Goal: Task Accomplishment & Management: Manage account settings

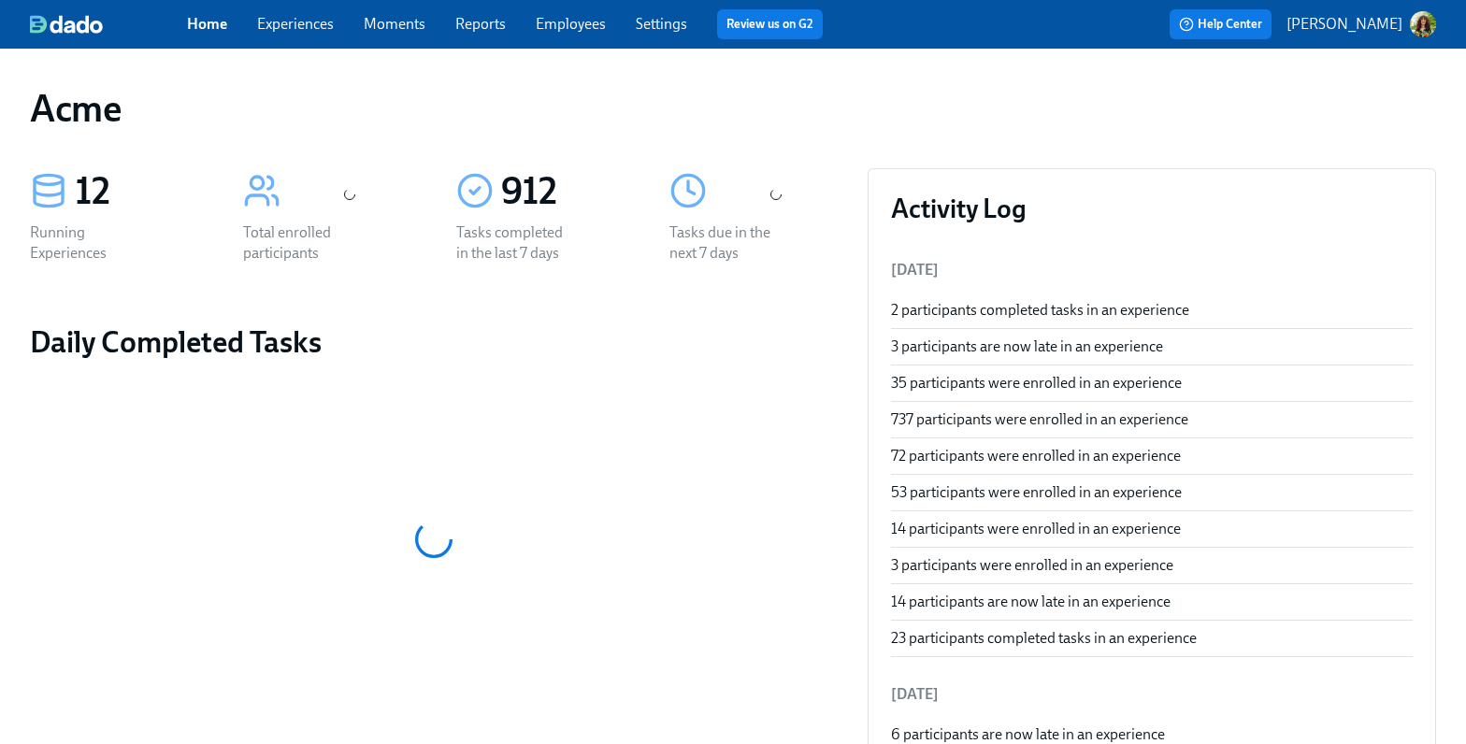
click at [315, 29] on link "Experiences" at bounding box center [295, 24] width 77 height 18
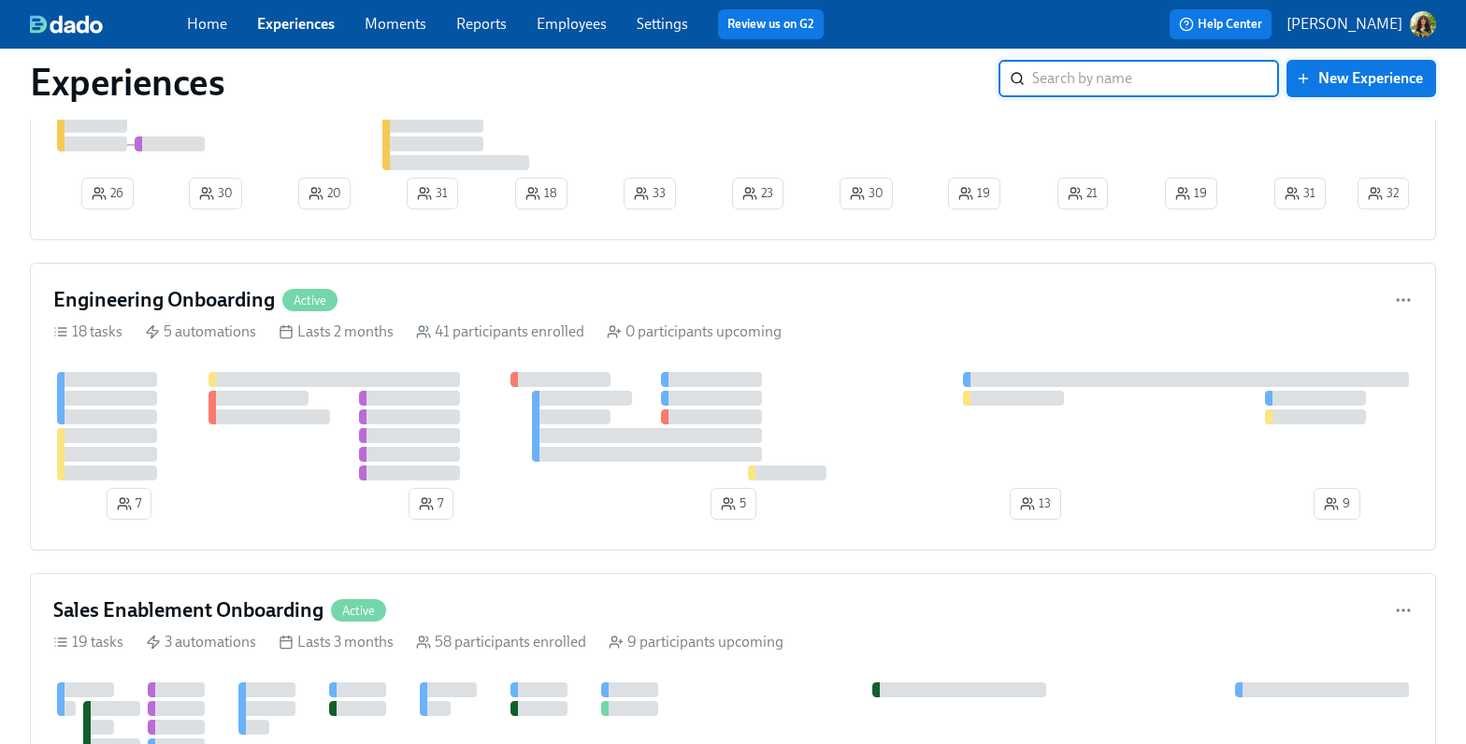
scroll to position [73, 0]
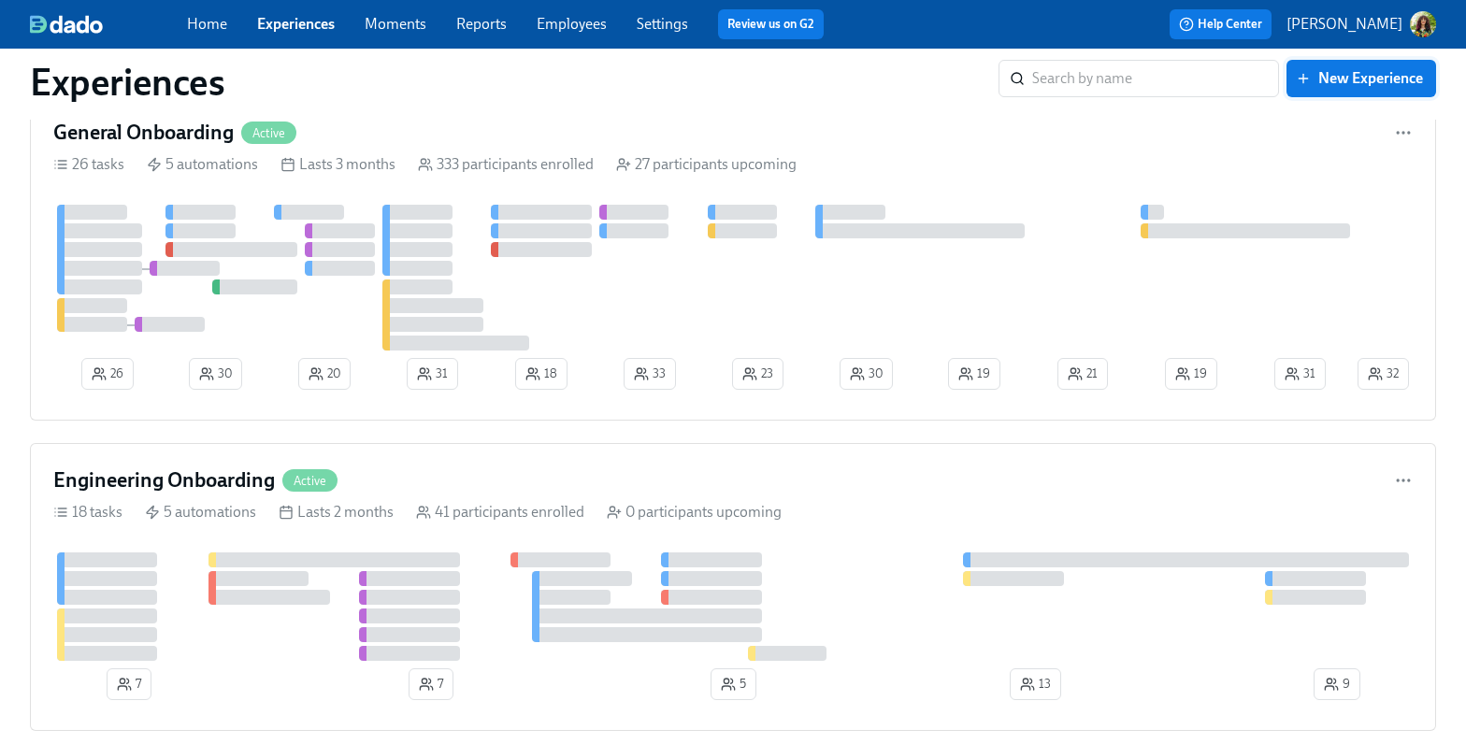
click at [1334, 82] on span "New Experience" at bounding box center [1361, 78] width 123 height 19
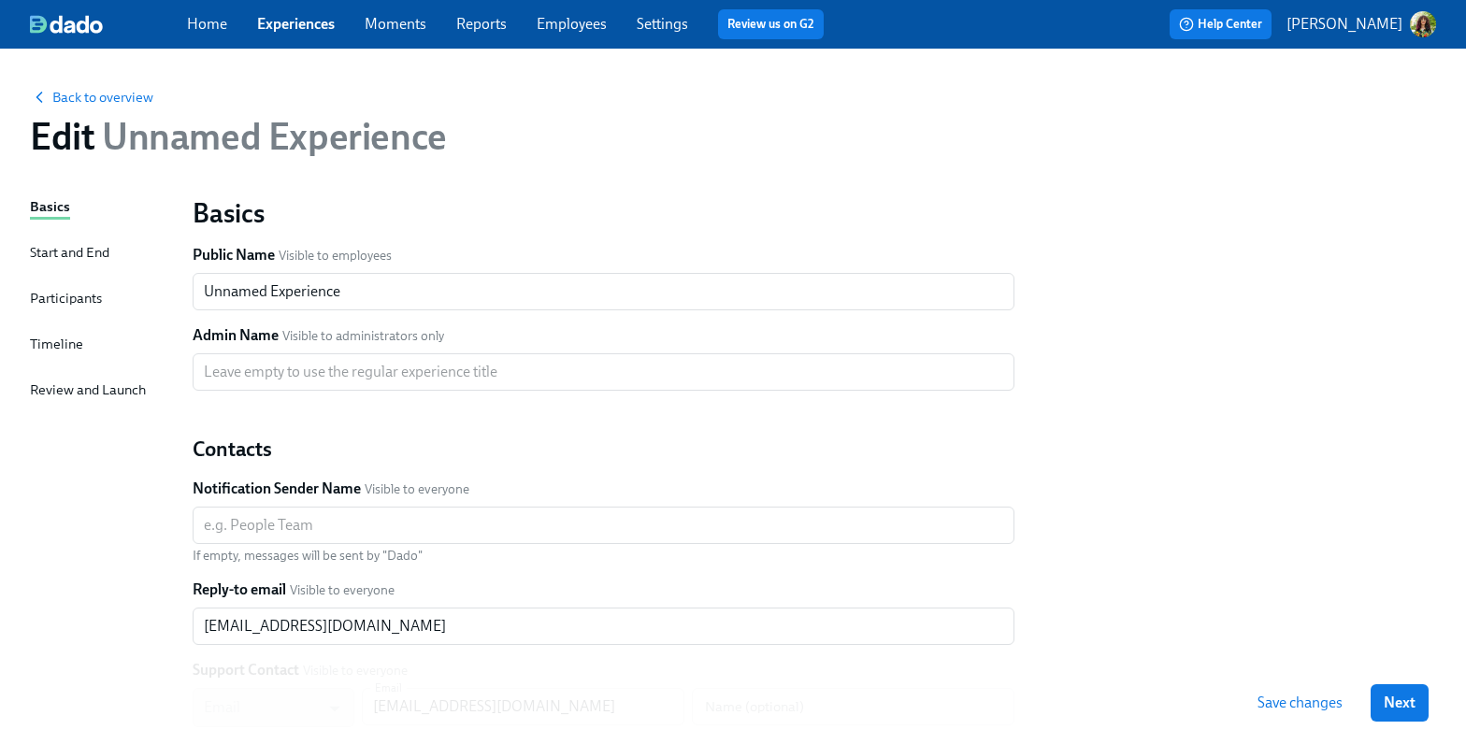
click at [75, 342] on div "Timeline" at bounding box center [56, 344] width 53 height 21
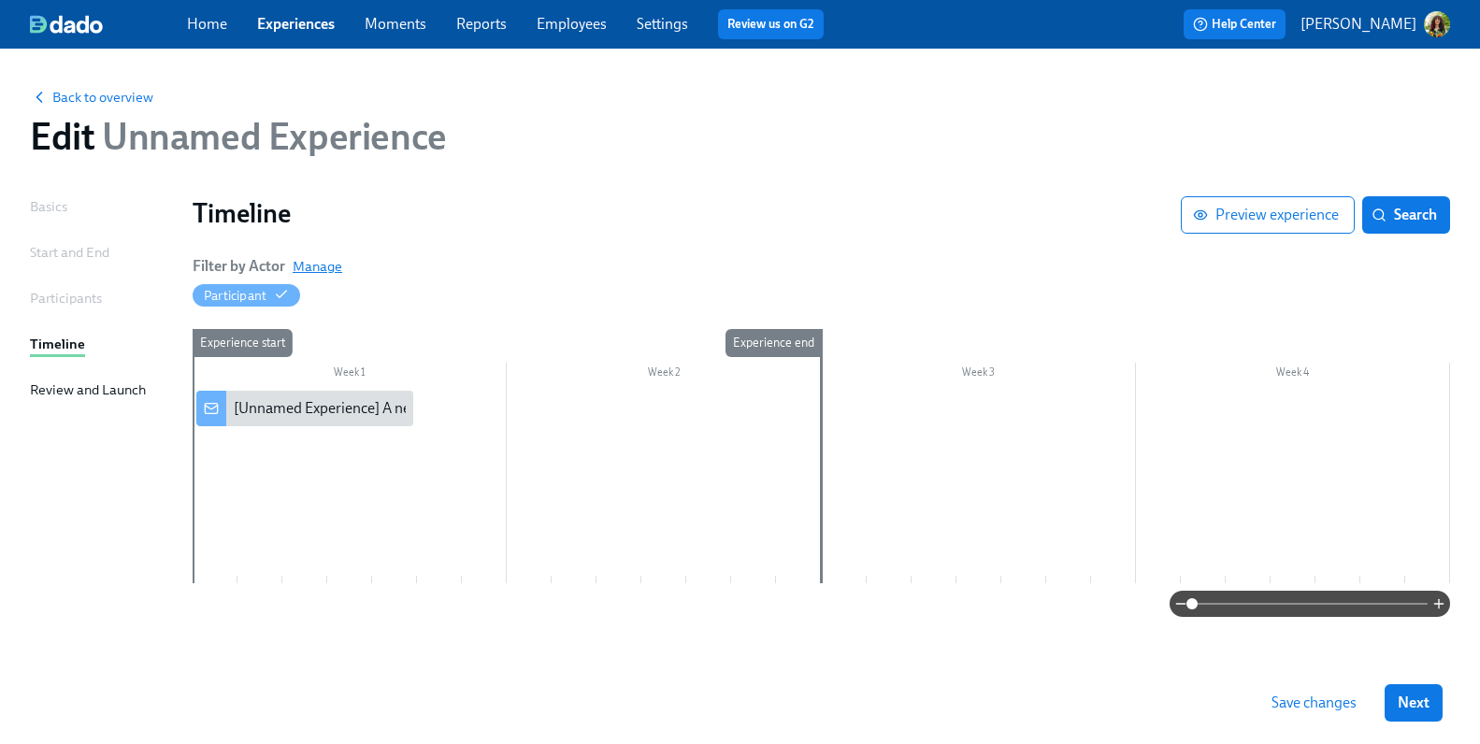
click at [328, 266] on span "Manage" at bounding box center [318, 266] width 50 height 19
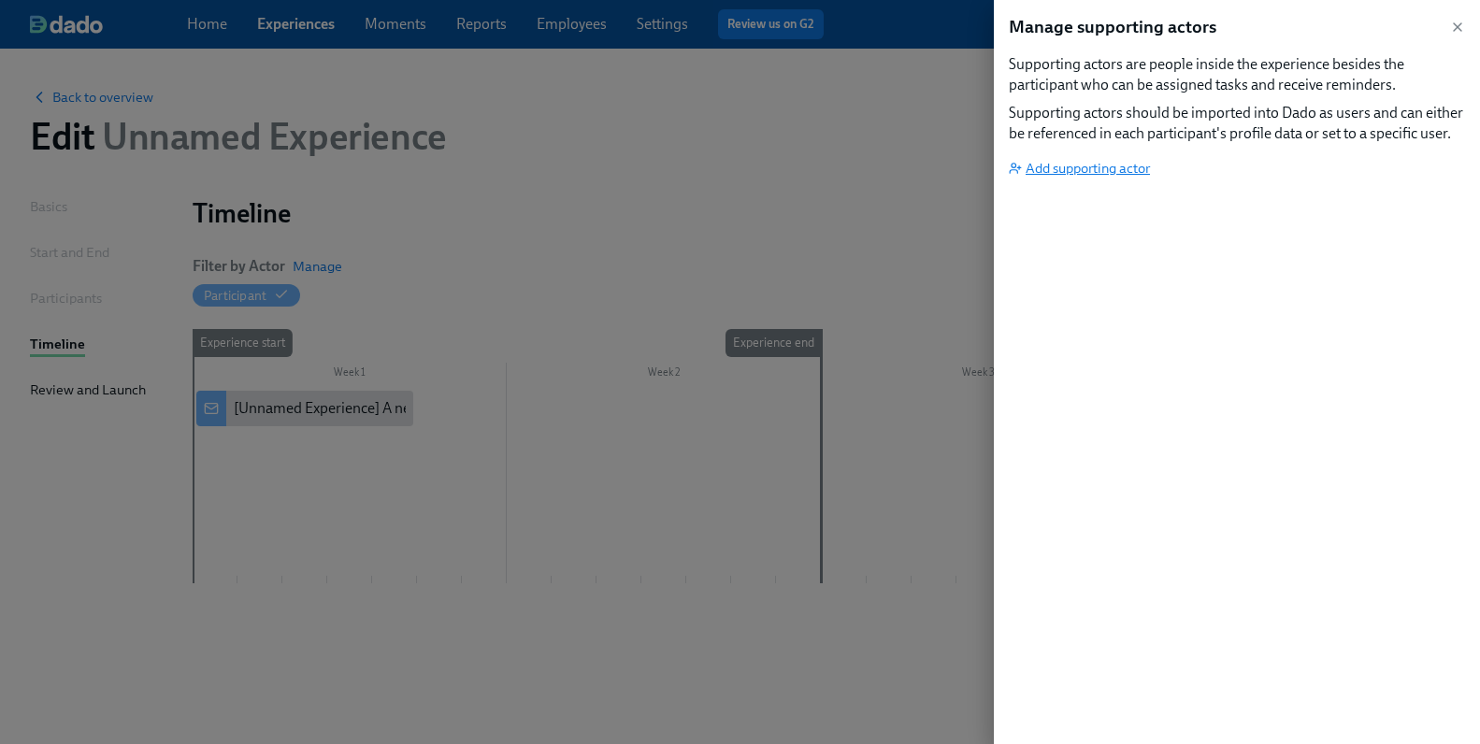
click at [1080, 164] on span "Add supporting actor" at bounding box center [1079, 168] width 141 height 19
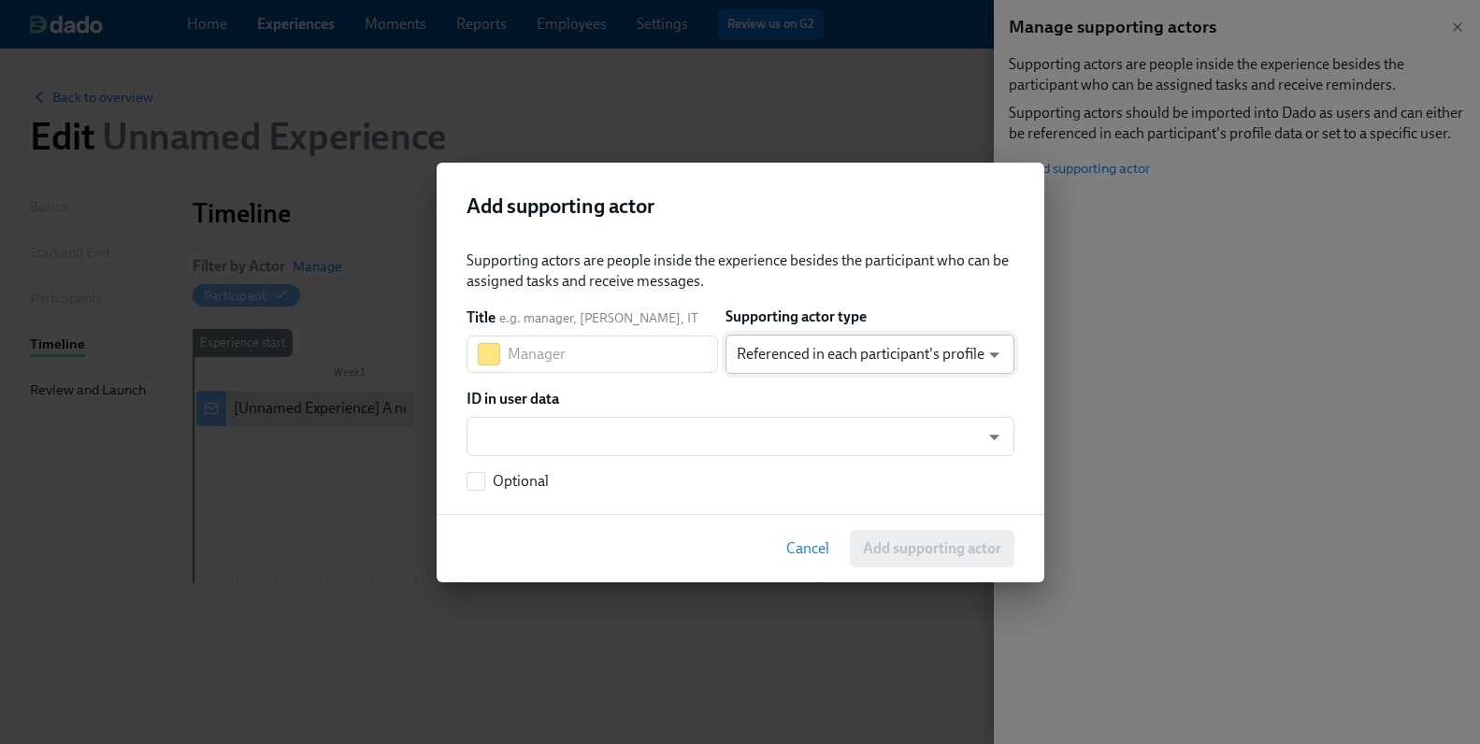
click at [979, 347] on body "Home Experiences Moments Reports Employees Settings Review us on G2 Help Center…" at bounding box center [740, 372] width 1480 height 744
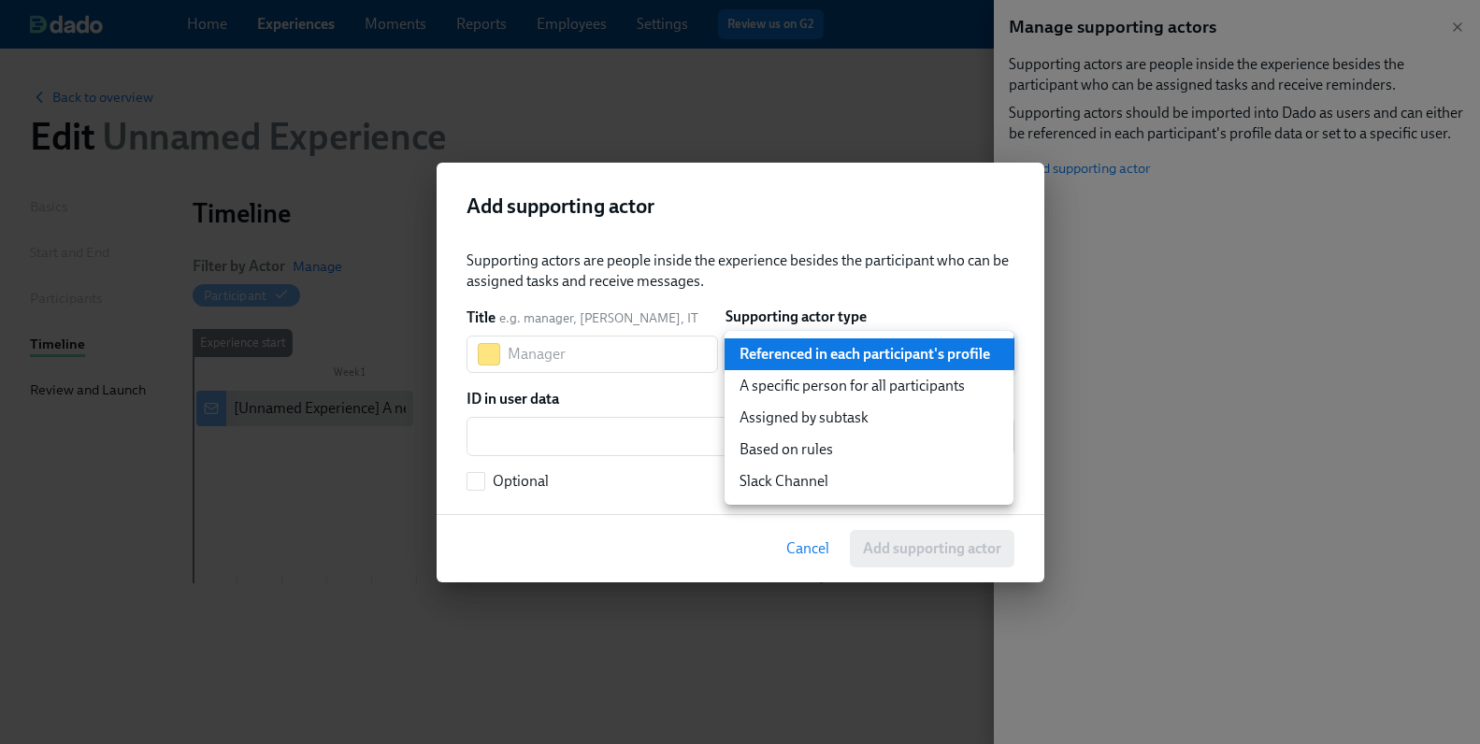
click at [844, 454] on li "Based on rules" at bounding box center [869, 450] width 289 height 32
type input "ruleBasedUser"
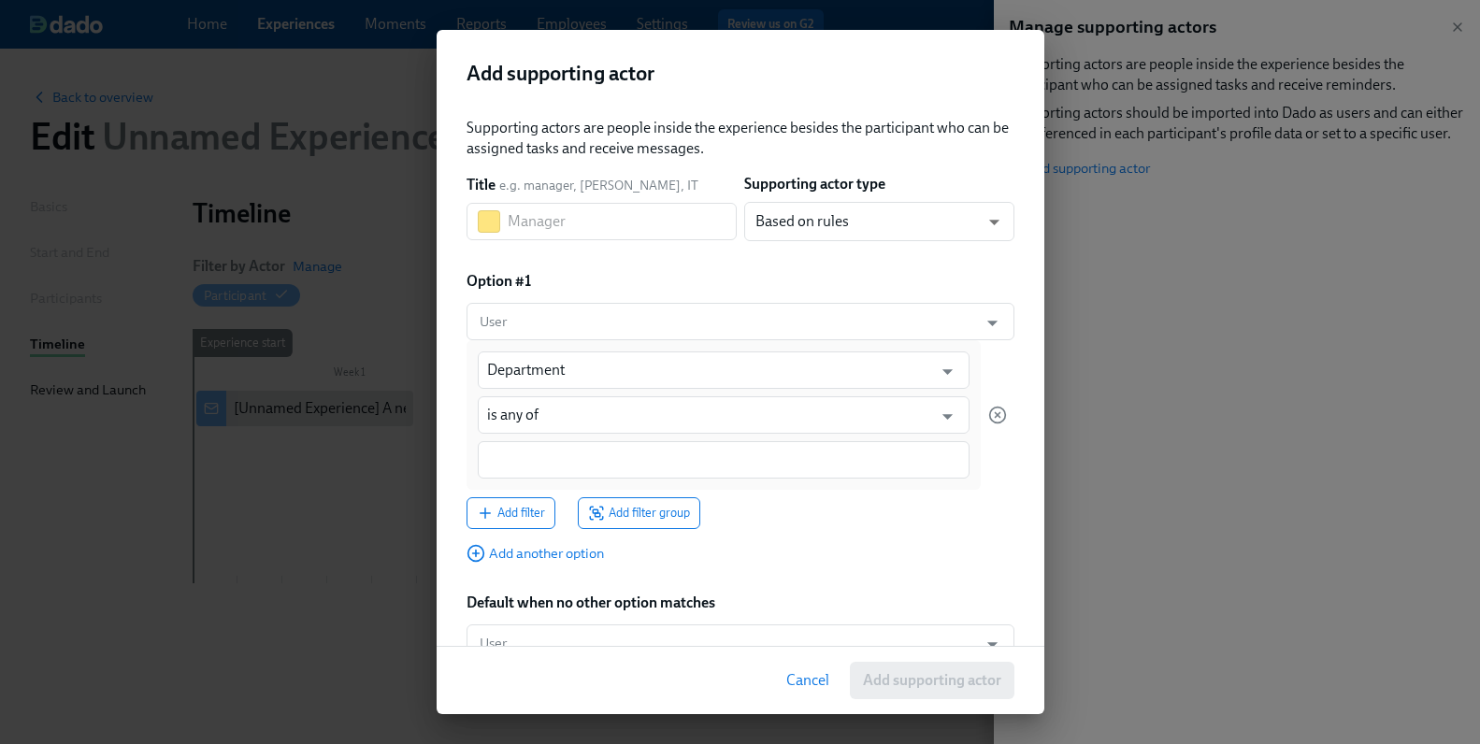
click at [711, 469] on div at bounding box center [724, 459] width 492 height 37
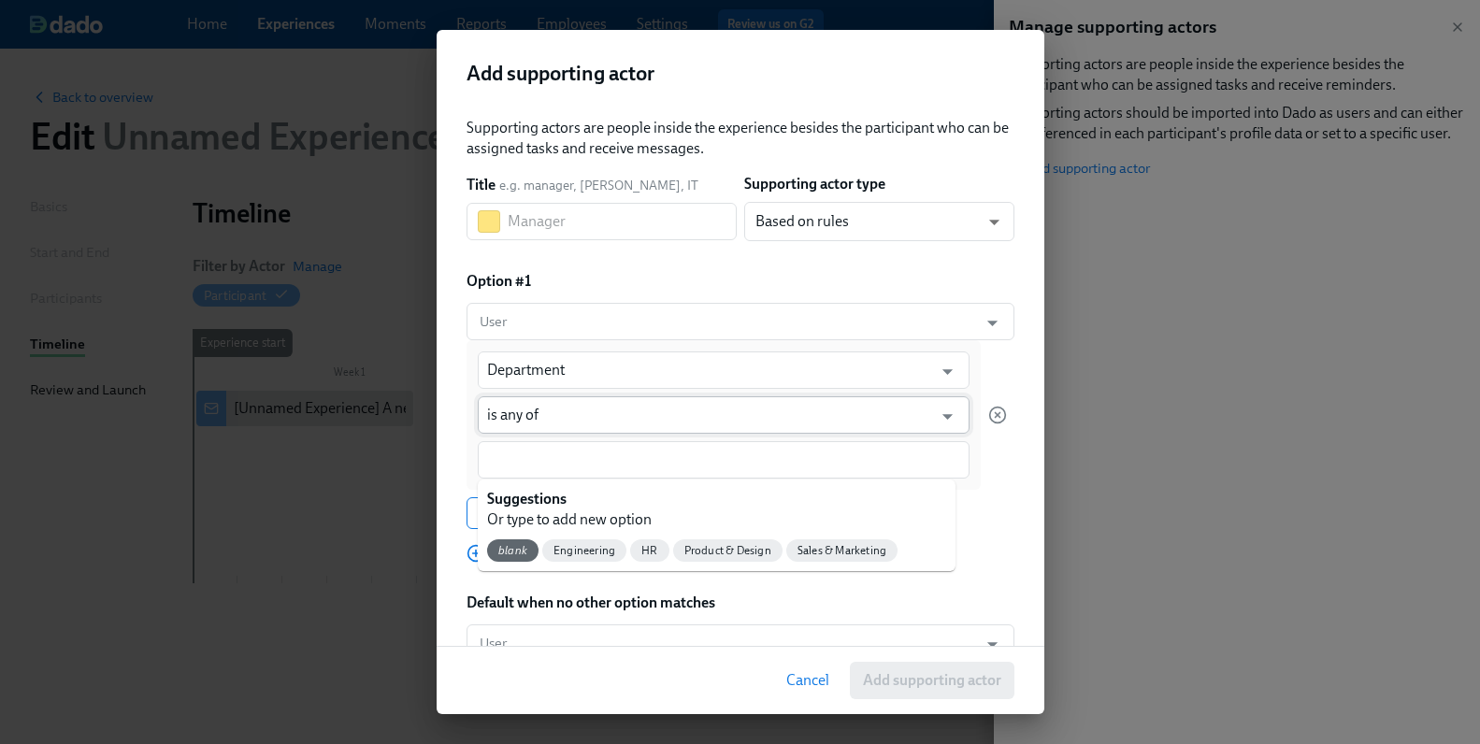
click at [651, 413] on input "is any of" at bounding box center [710, 414] width 446 height 37
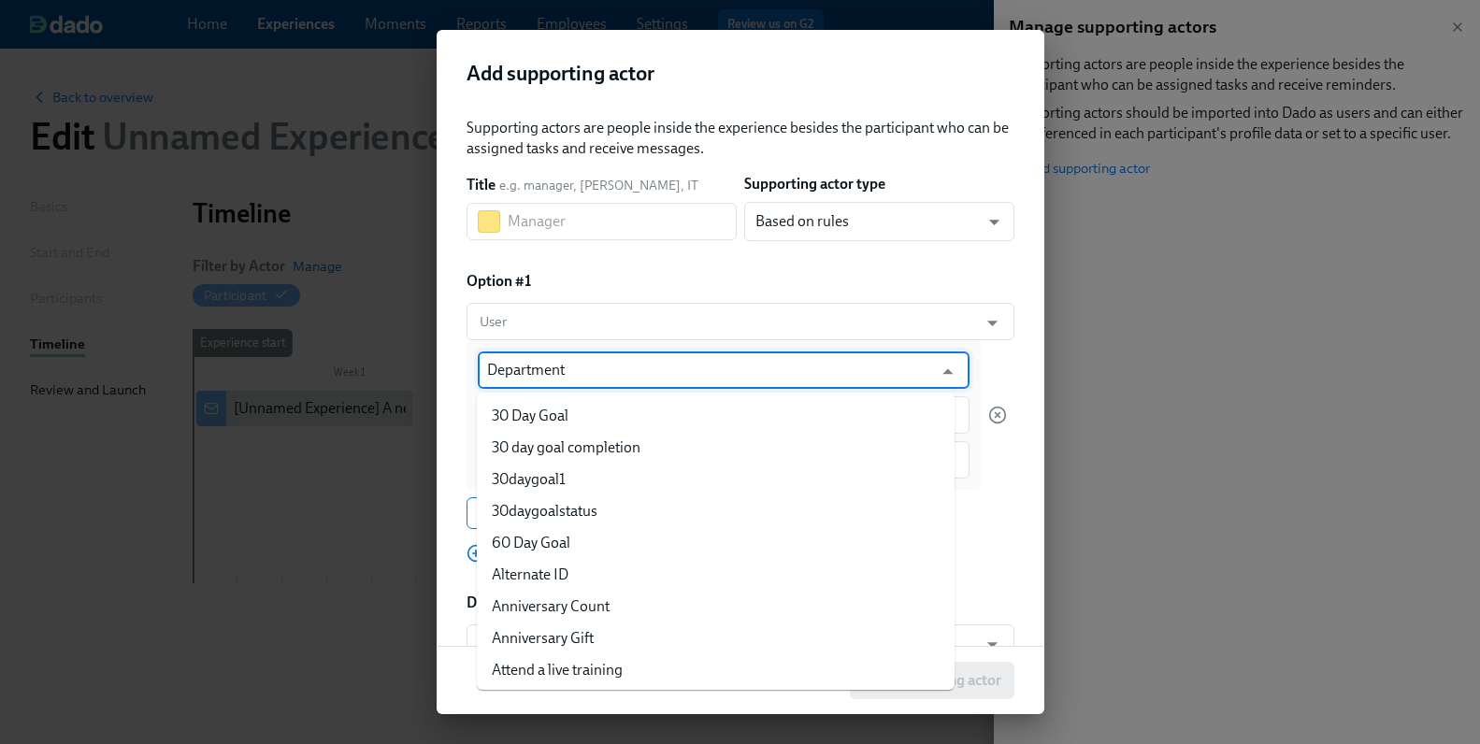
click at [589, 375] on input "Department" at bounding box center [710, 370] width 446 height 37
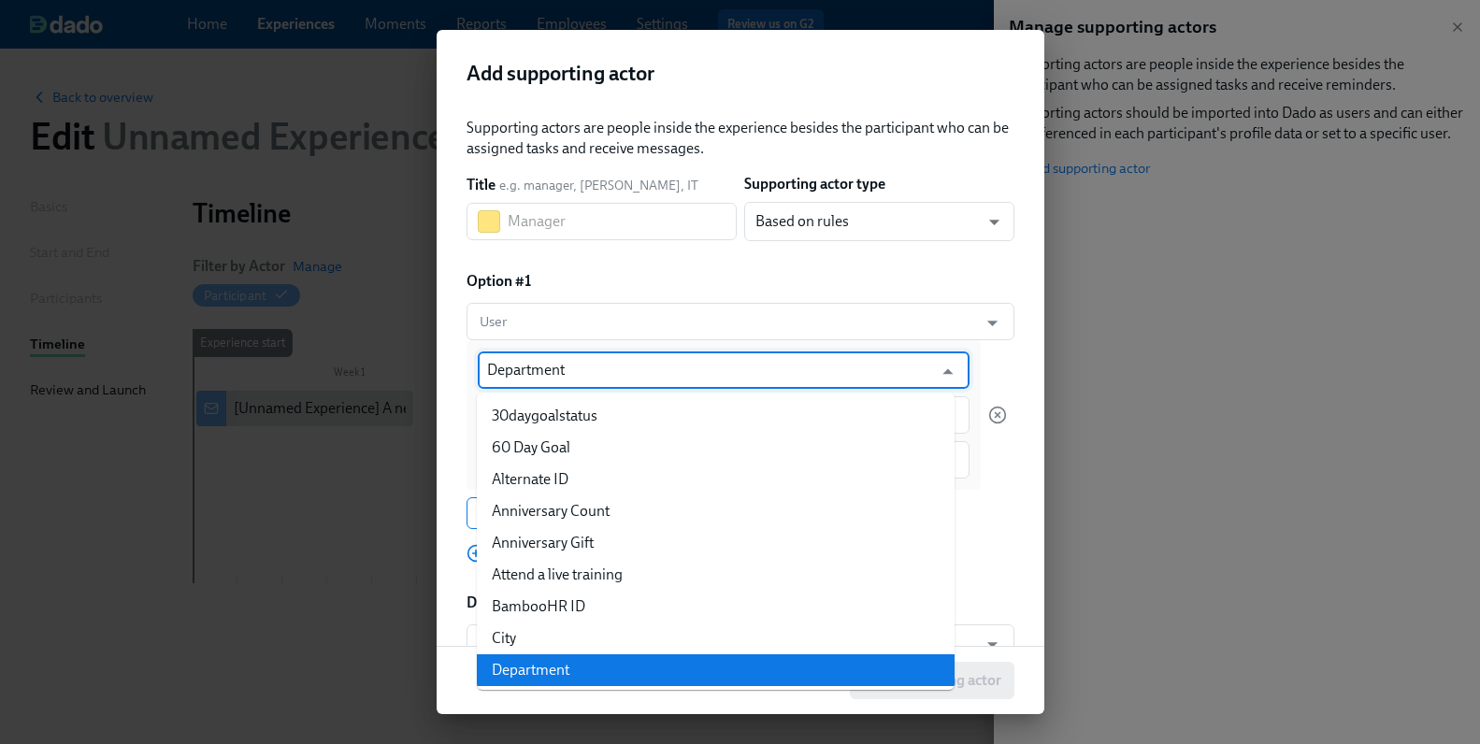
click at [590, 374] on input "Department" at bounding box center [710, 370] width 446 height 37
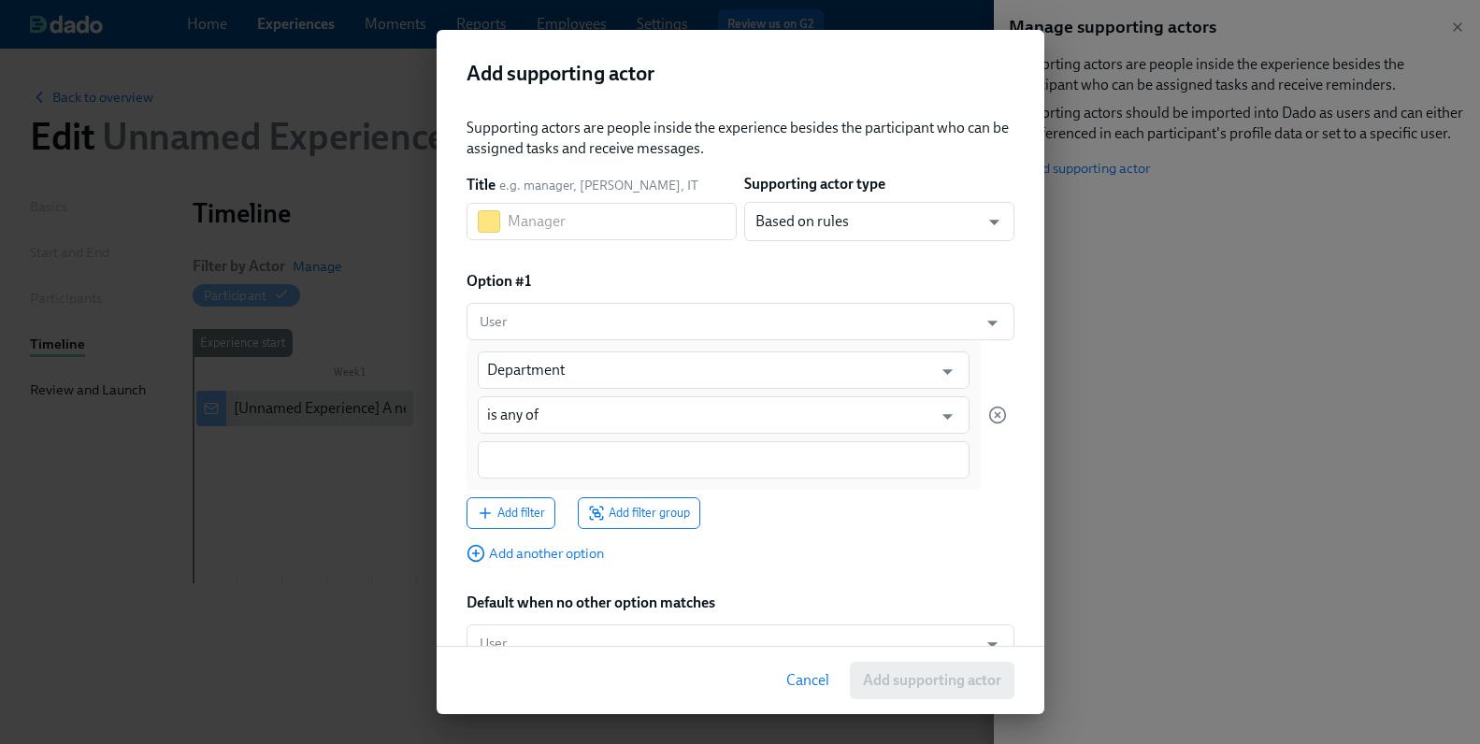
click at [992, 535] on div "Supporting actors are people inside the experience besides the participant who …" at bounding box center [741, 390] width 548 height 544
click at [623, 411] on input "is any of" at bounding box center [710, 414] width 446 height 37
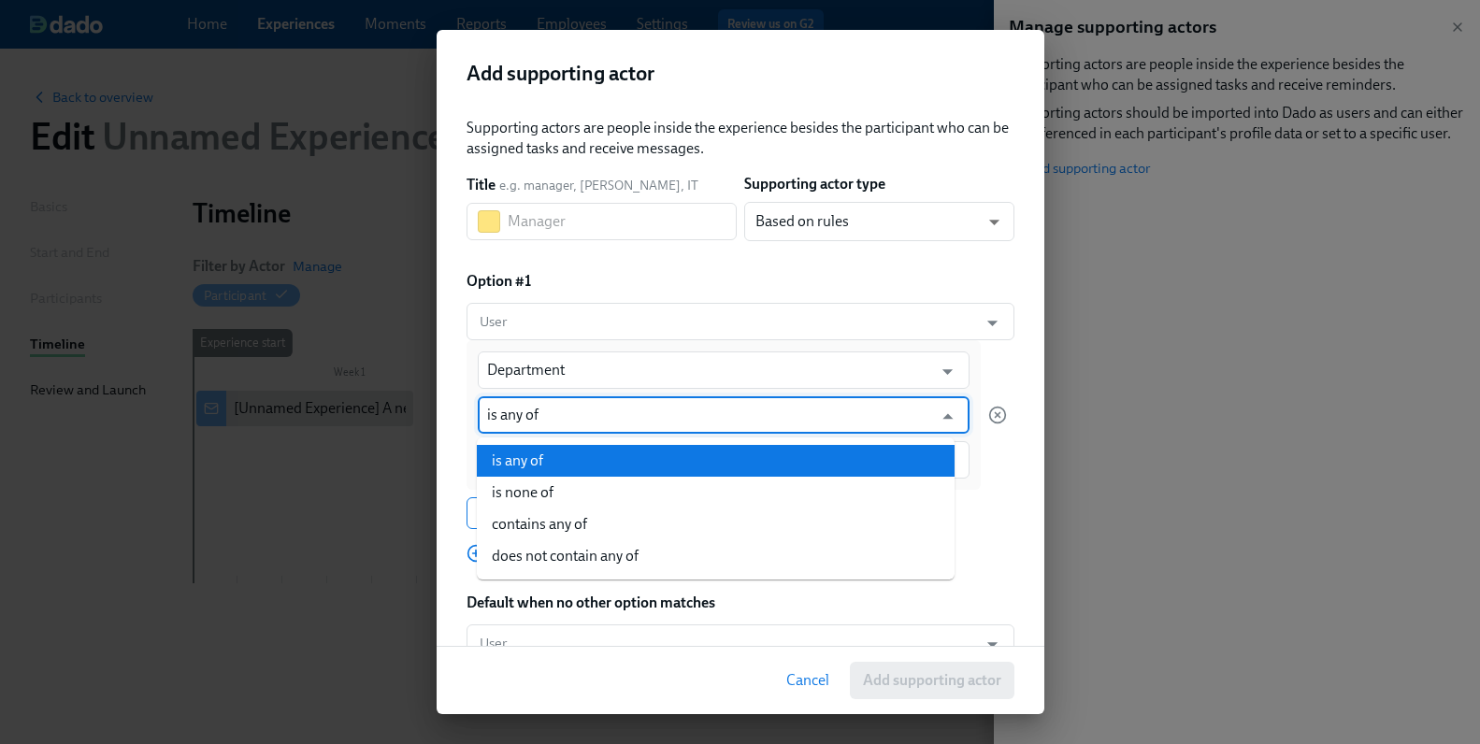
click at [617, 455] on li "is any of" at bounding box center [716, 461] width 478 height 32
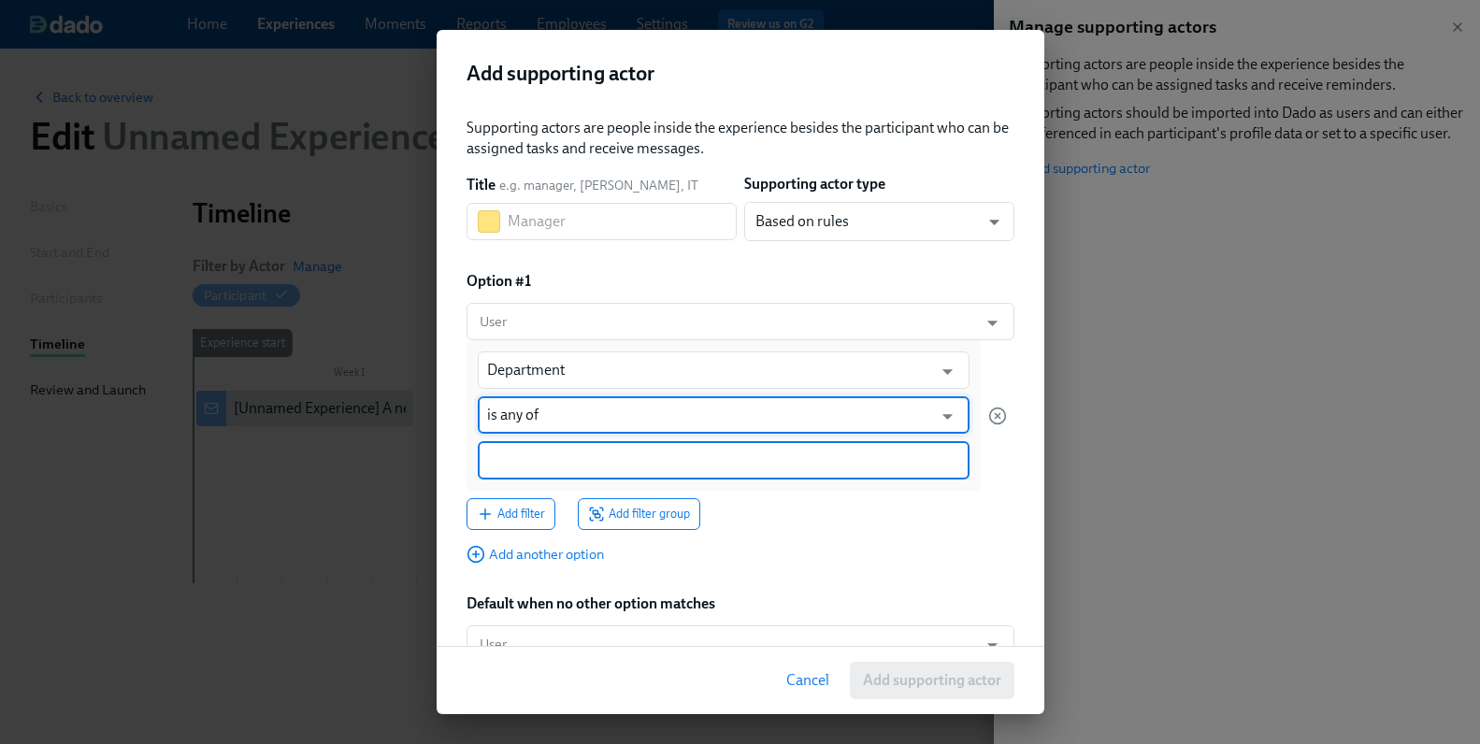
click at [652, 465] on input at bounding box center [723, 461] width 473 height 20
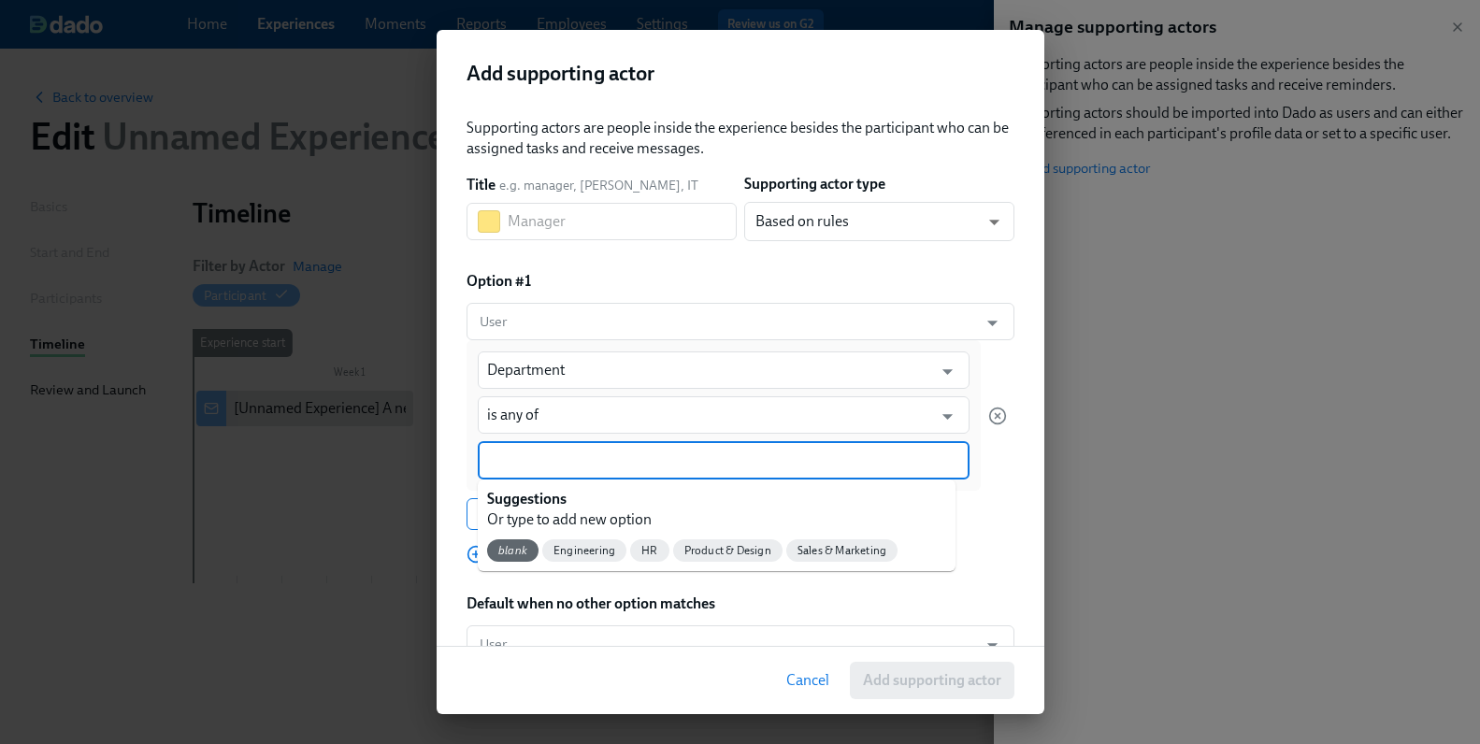
drag, startPoint x: 506, startPoint y: 559, endPoint x: 533, endPoint y: 550, distance: 28.7
click at [506, 558] on div "blank" at bounding box center [512, 551] width 51 height 22
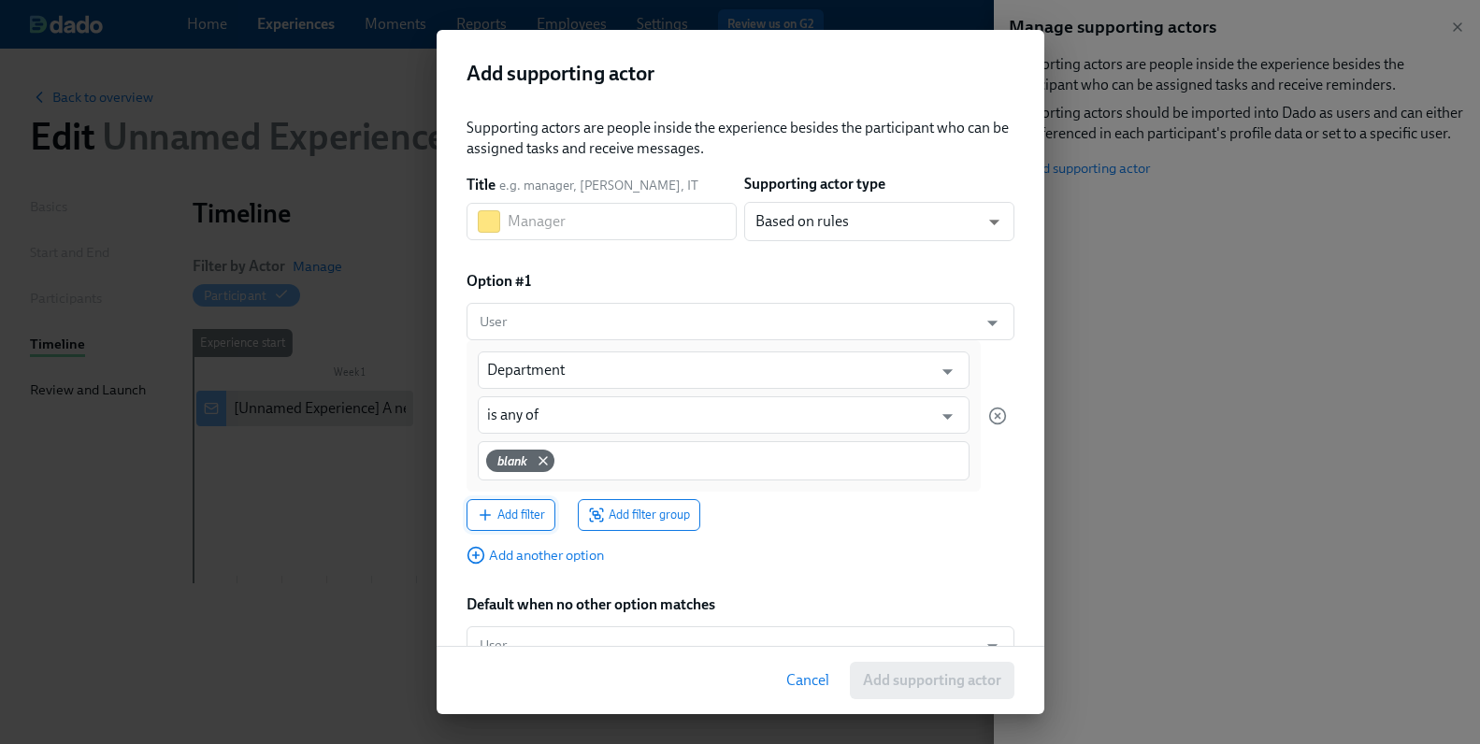
click at [512, 519] on span "Add filter" at bounding box center [511, 515] width 68 height 19
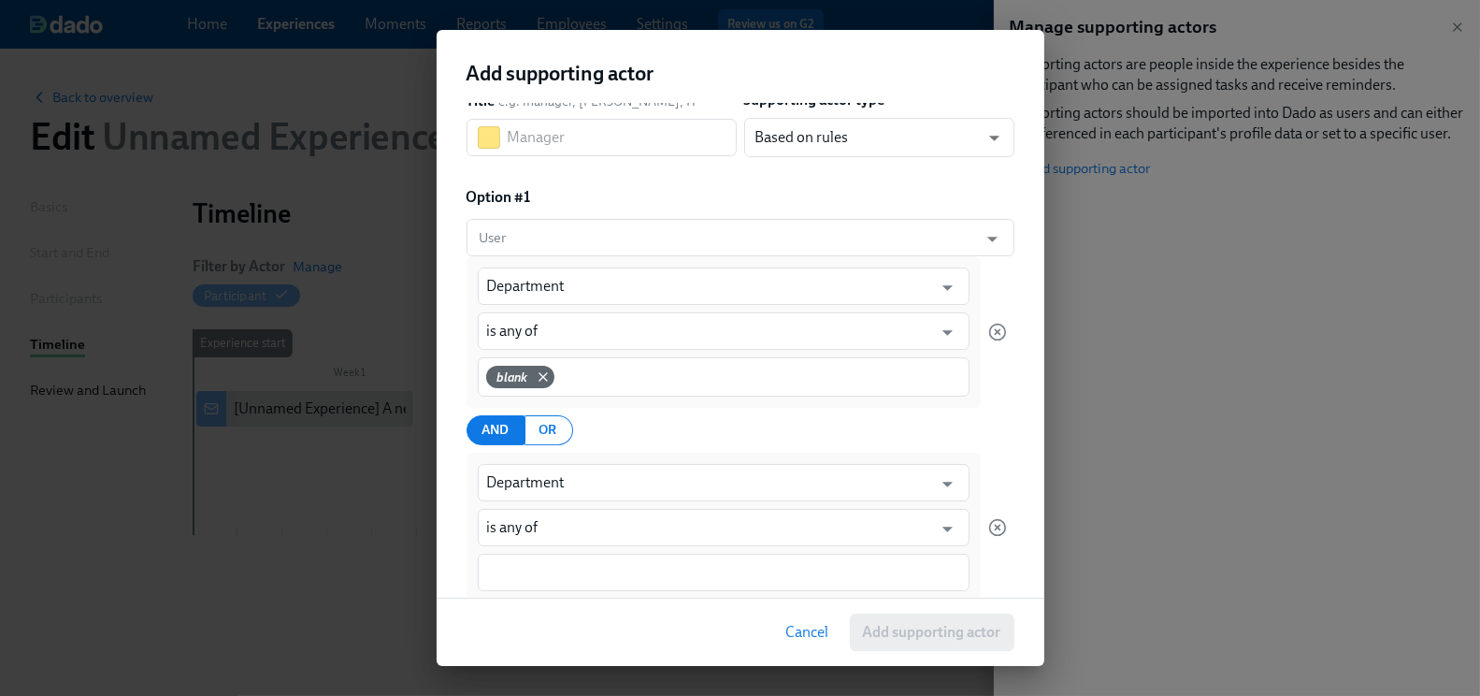
scroll to position [83, 0]
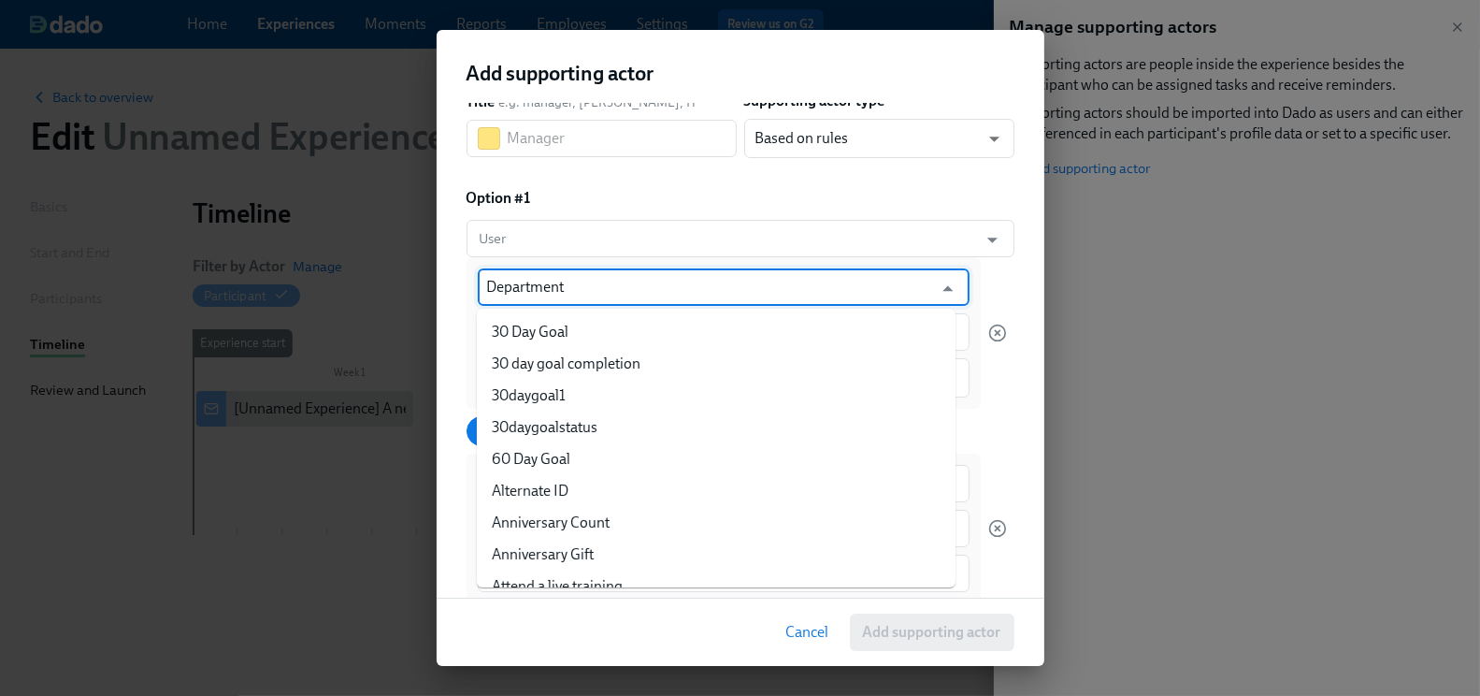
click at [614, 290] on input "Department" at bounding box center [710, 286] width 446 height 37
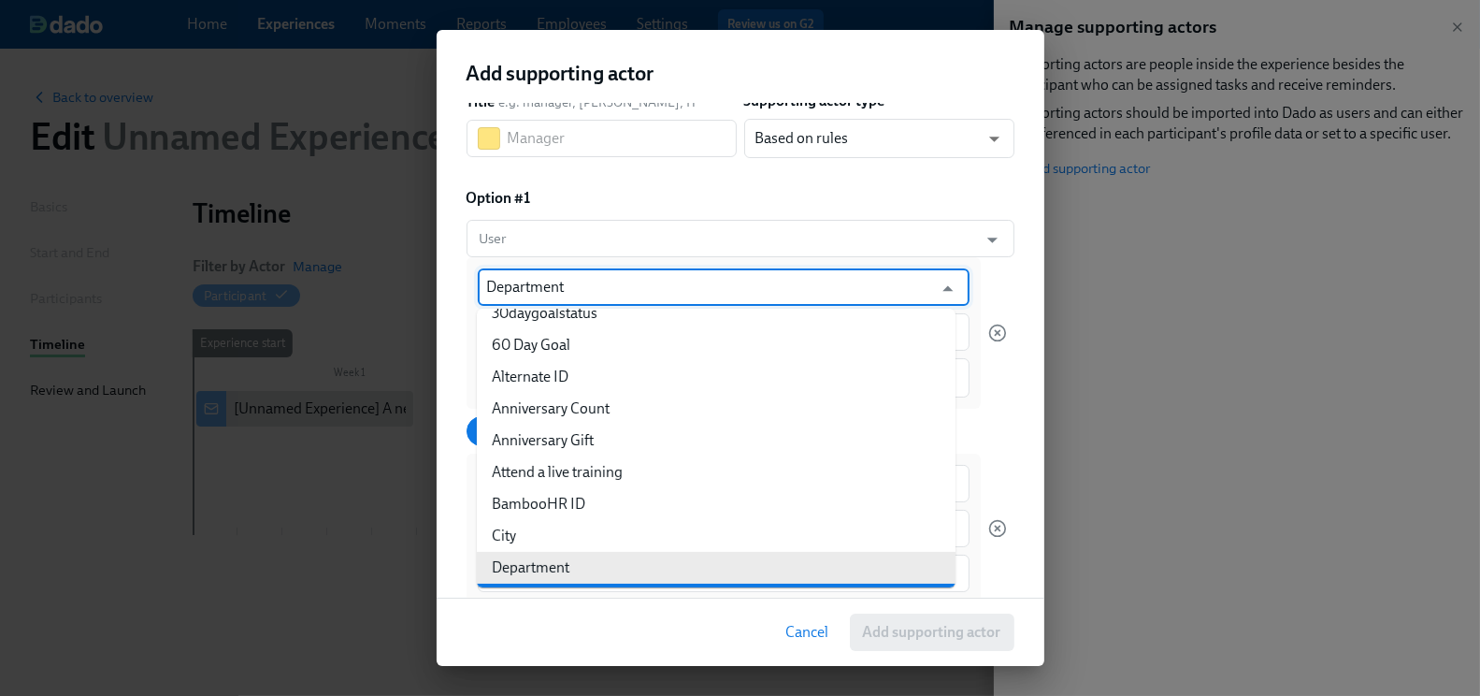
drag, startPoint x: 814, startPoint y: 637, endPoint x: 829, endPoint y: 626, distance: 18.0
click at [815, 635] on span "Cancel" at bounding box center [807, 632] width 43 height 19
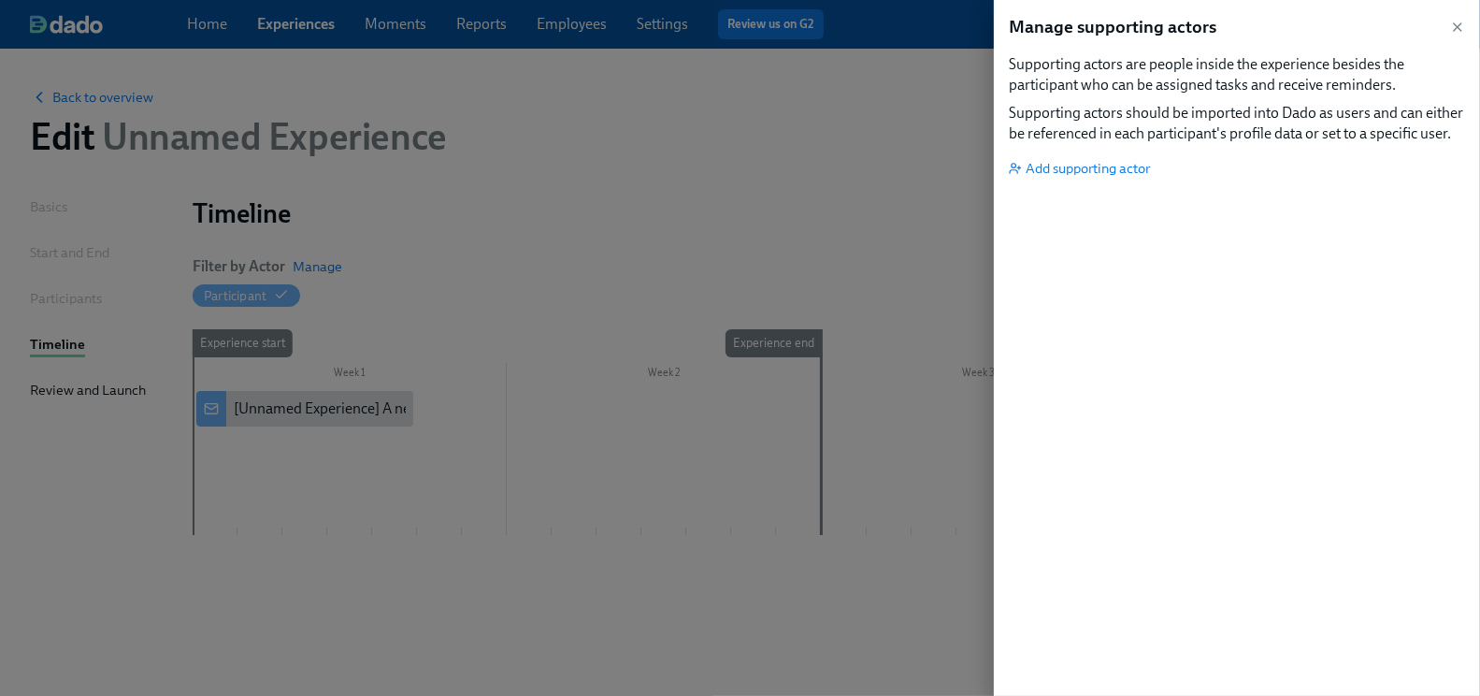
drag, startPoint x: 1457, startPoint y: 28, endPoint x: 1406, endPoint y: 50, distance: 54.9
click at [1457, 27] on icon "button" at bounding box center [1457, 26] width 7 height 7
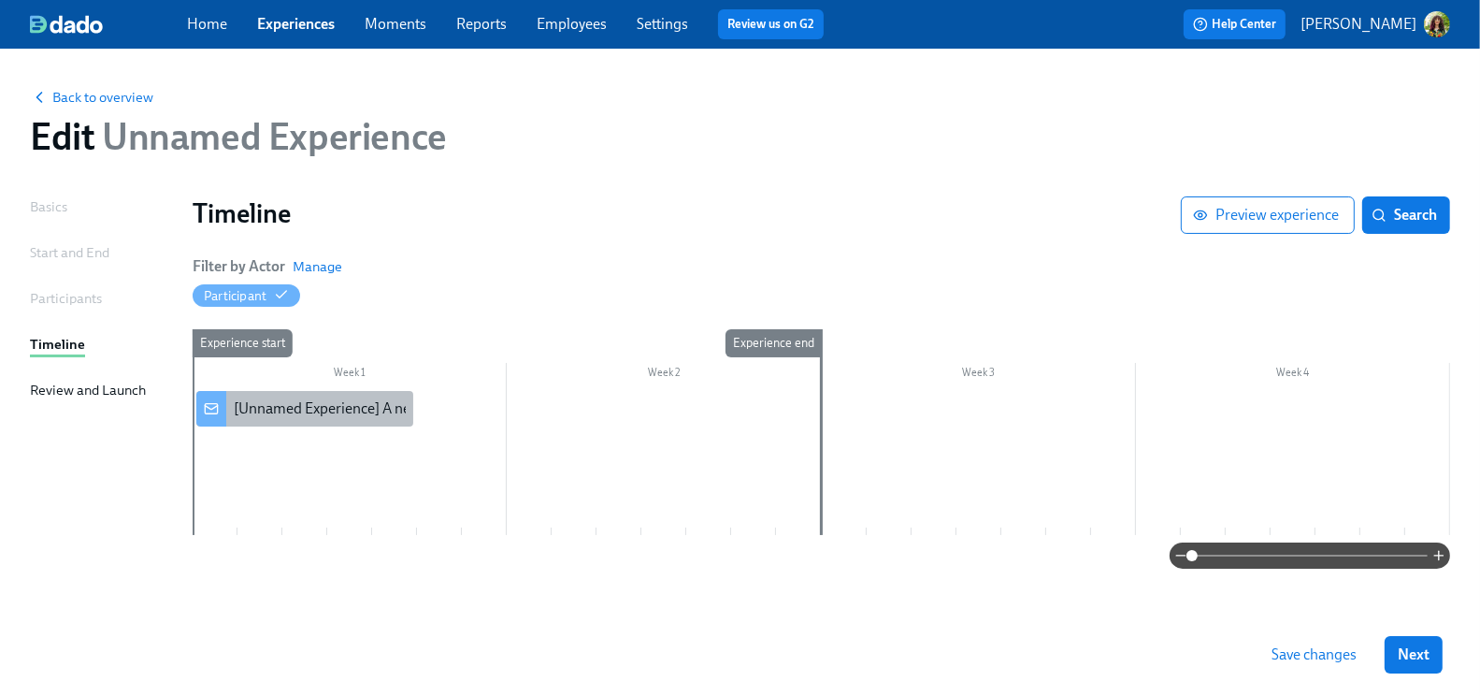
click at [317, 421] on div "[Unnamed Experience] A new experience starts today!" at bounding box center [304, 409] width 217 height 36
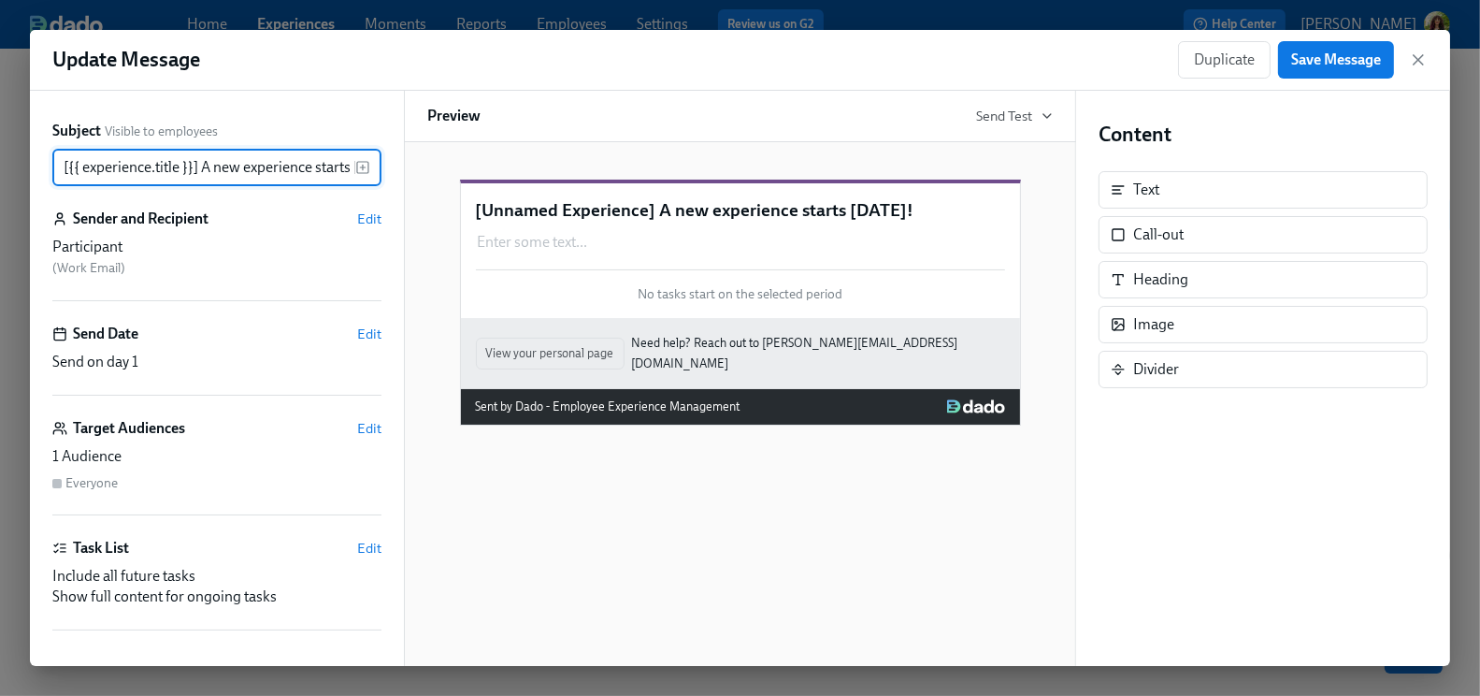
scroll to position [0, 54]
click at [357, 217] on span "Edit" at bounding box center [369, 218] width 24 height 19
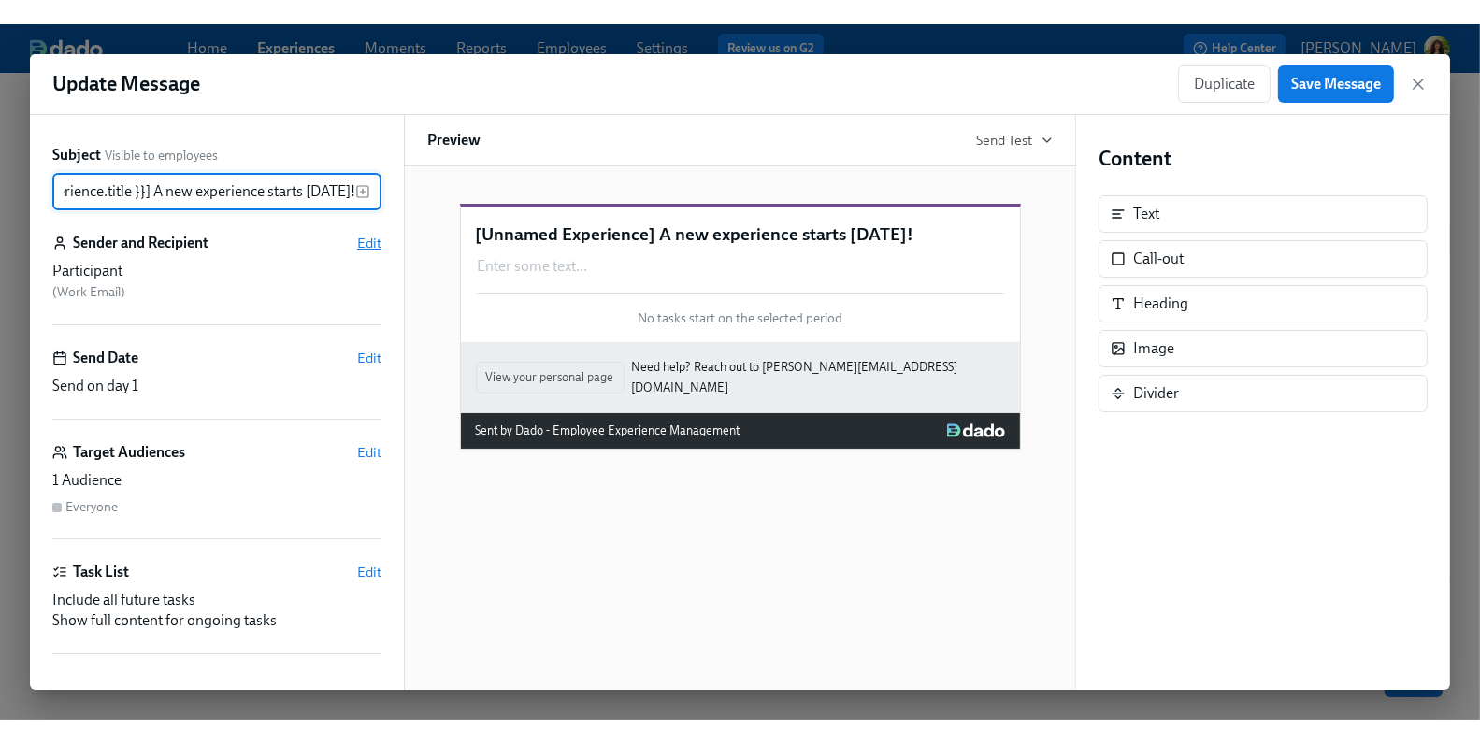
scroll to position [0, 0]
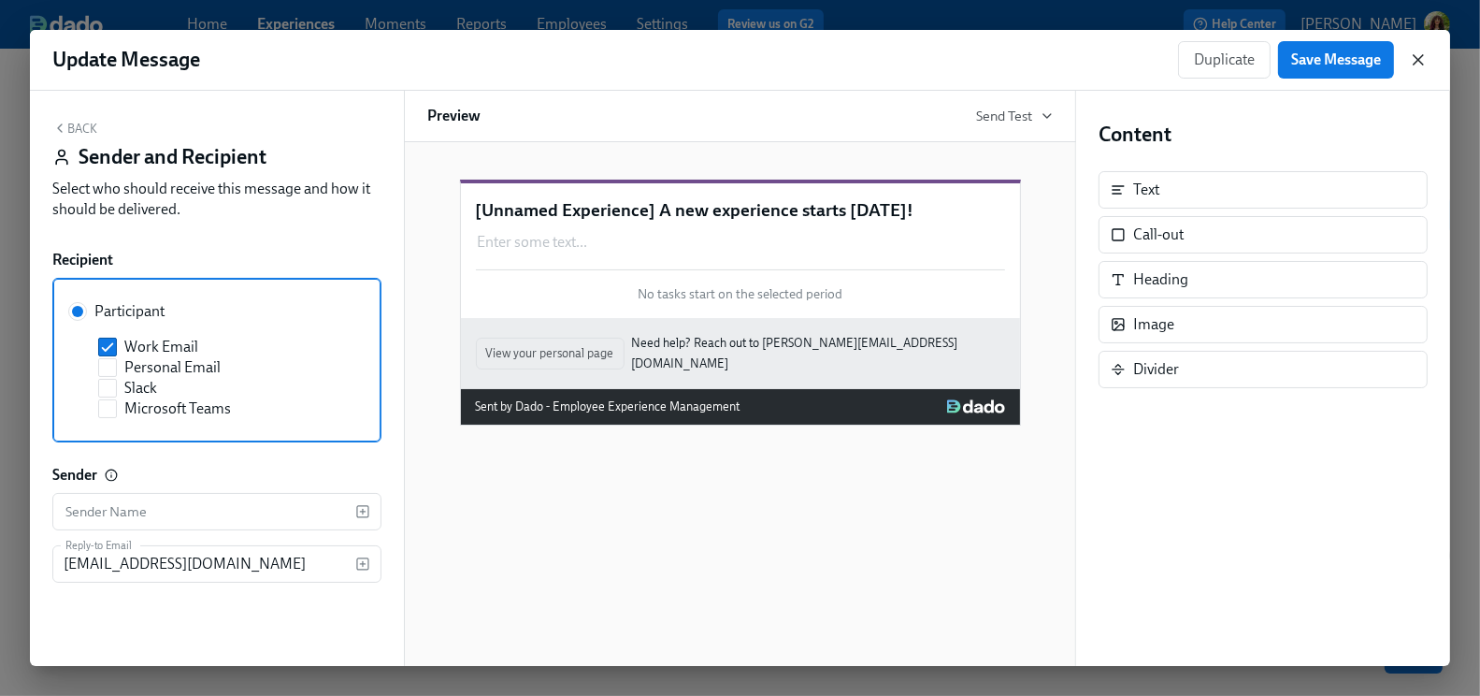
click at [1419, 55] on icon "button" at bounding box center [1418, 59] width 19 height 19
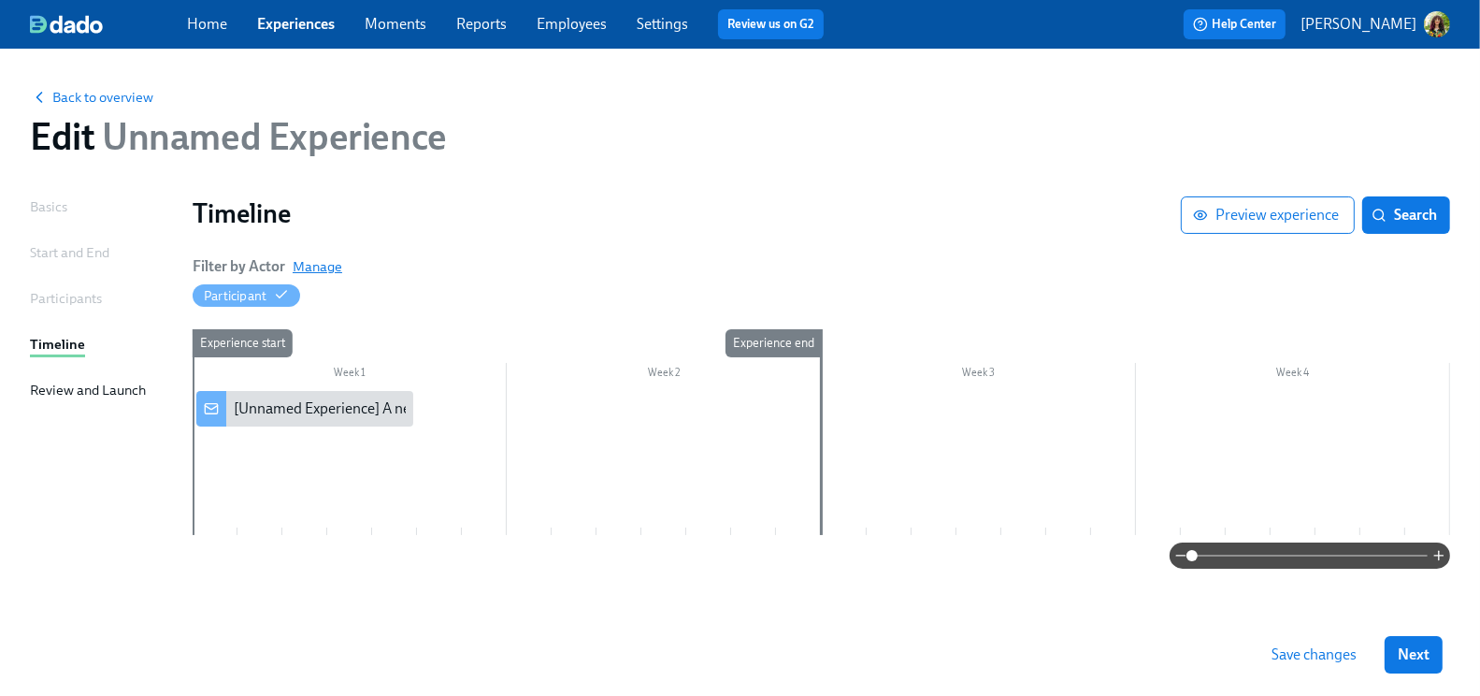
click at [327, 268] on span "Manage" at bounding box center [318, 266] width 50 height 19
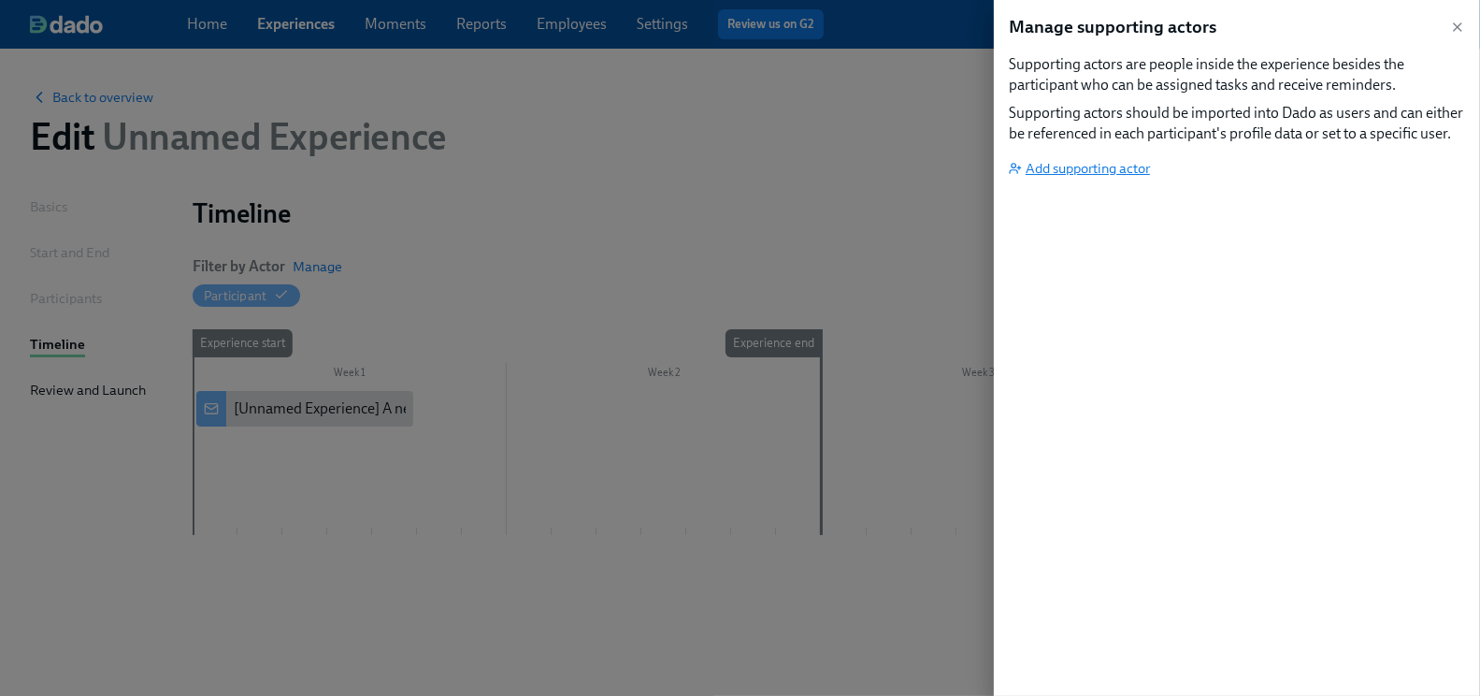
click at [1103, 176] on span "Add supporting actor" at bounding box center [1079, 168] width 141 height 19
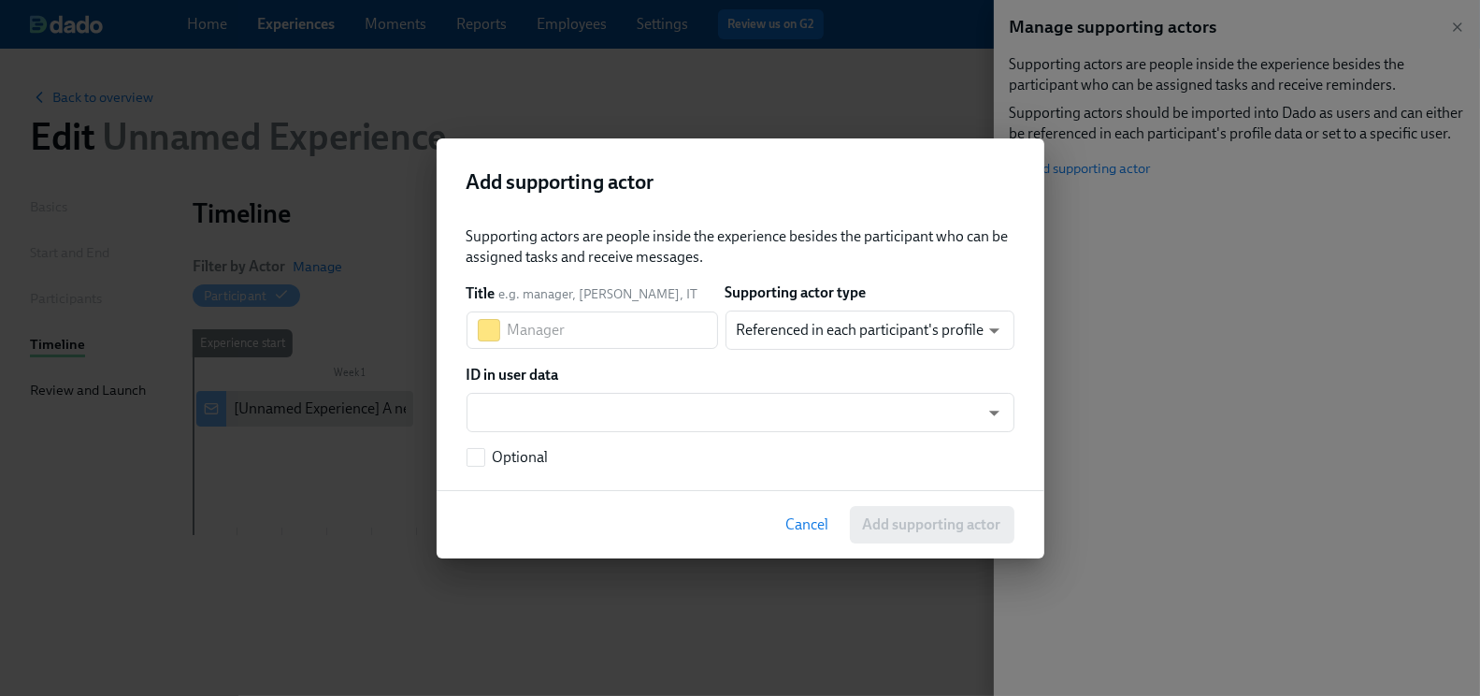
click at [817, 524] on span "Cancel" at bounding box center [807, 524] width 43 height 19
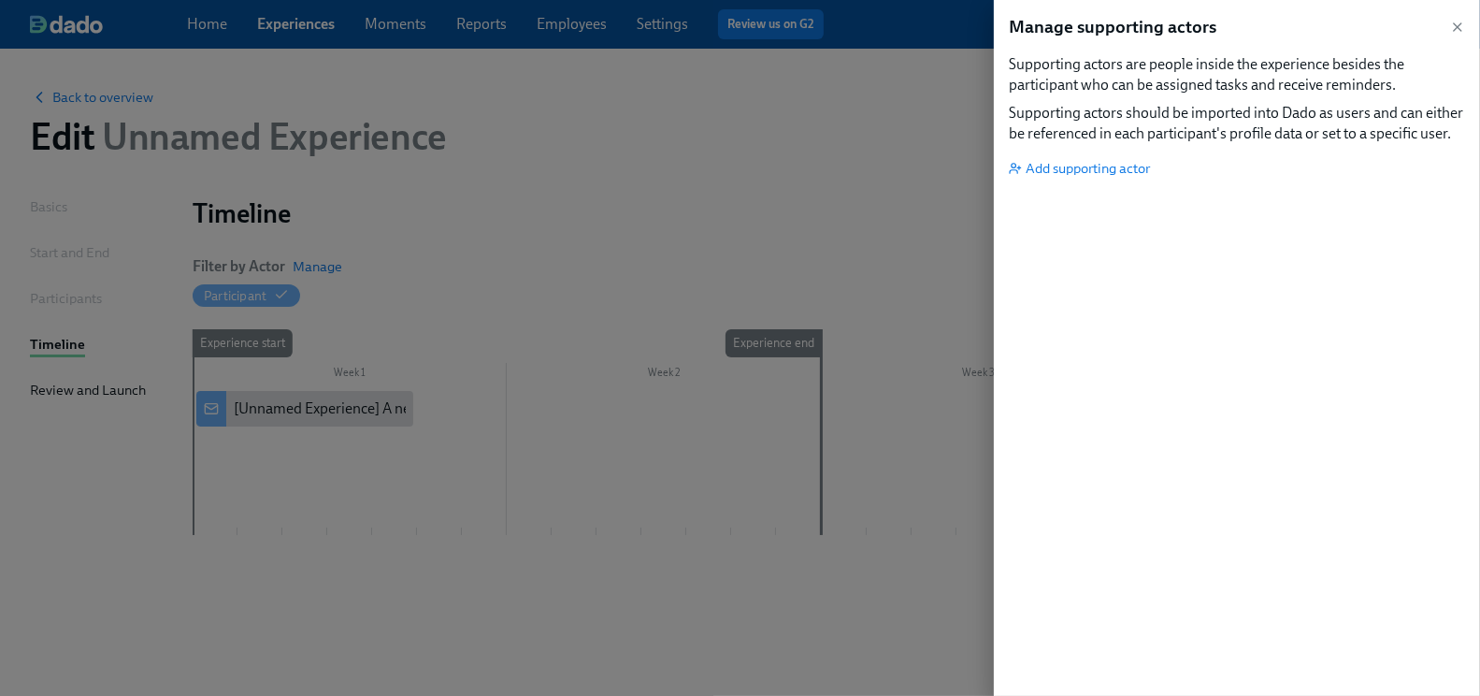
drag, startPoint x: 1457, startPoint y: 28, endPoint x: 1406, endPoint y: 2, distance: 56.9
click at [1456, 27] on icon "button" at bounding box center [1457, 27] width 15 height 15
